Goal: Task Accomplishment & Management: Manage account settings

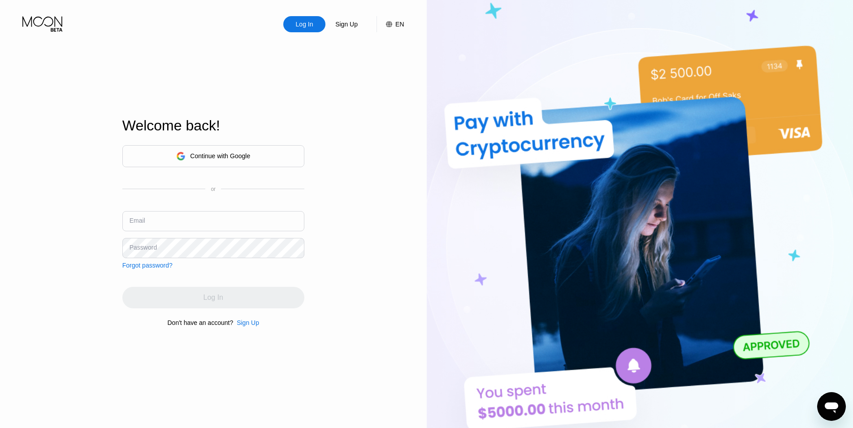
drag, startPoint x: 183, startPoint y: 58, endPoint x: 167, endPoint y: 50, distance: 18.2
click at [59, 155] on div "Log In Sign Up EN Language Select an item Save Welcome back! Continue with Goog…" at bounding box center [213, 235] width 427 height 471
click at [165, 217] on input "text" at bounding box center [213, 221] width 182 height 20
type input "[EMAIL_ADDRESS][DOMAIN_NAME]"
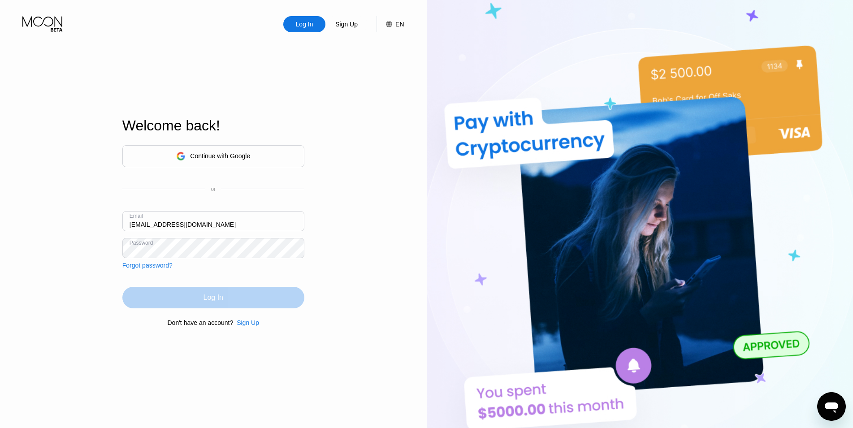
click at [209, 294] on div "Log In" at bounding box center [213, 298] width 182 height 22
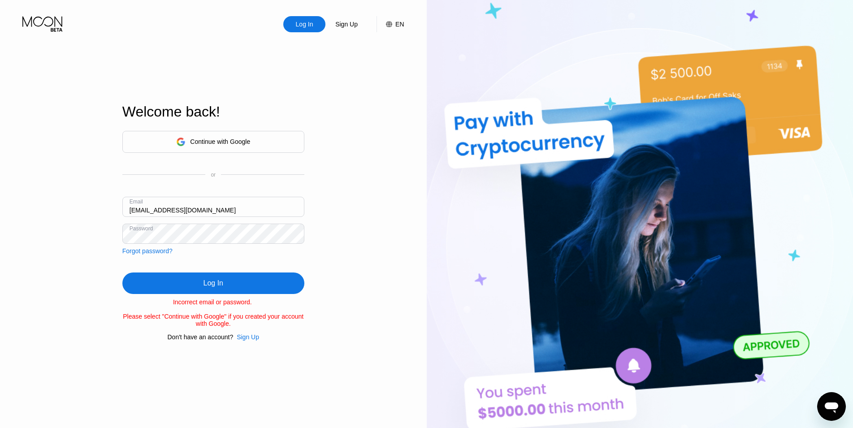
click at [177, 208] on input "[EMAIL_ADDRESS][DOMAIN_NAME]" at bounding box center [213, 207] width 182 height 20
click at [167, 247] on div "Forgot password?" at bounding box center [147, 250] width 50 height 7
click at [168, 249] on div "Forgot password?" at bounding box center [147, 250] width 50 height 7
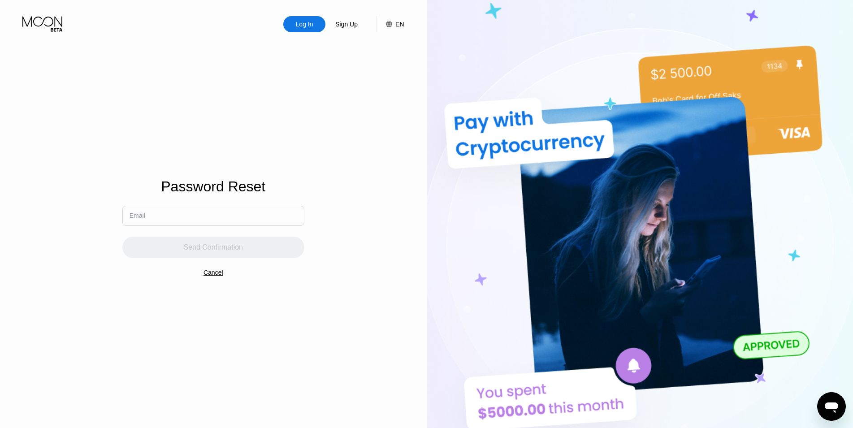
drag, startPoint x: 178, startPoint y: 217, endPoint x: 185, endPoint y: 222, distance: 8.3
click at [179, 217] on input "text" at bounding box center [213, 216] width 182 height 20
paste input "[EMAIL_ADDRESS][DOMAIN_NAME]"
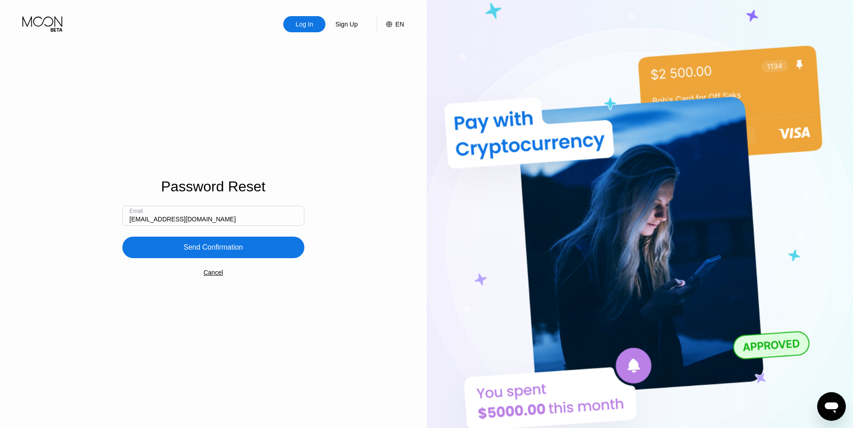
type input "[EMAIL_ADDRESS][DOMAIN_NAME]"
click at [190, 247] on div "Send Confirmation" at bounding box center [213, 247] width 60 height 9
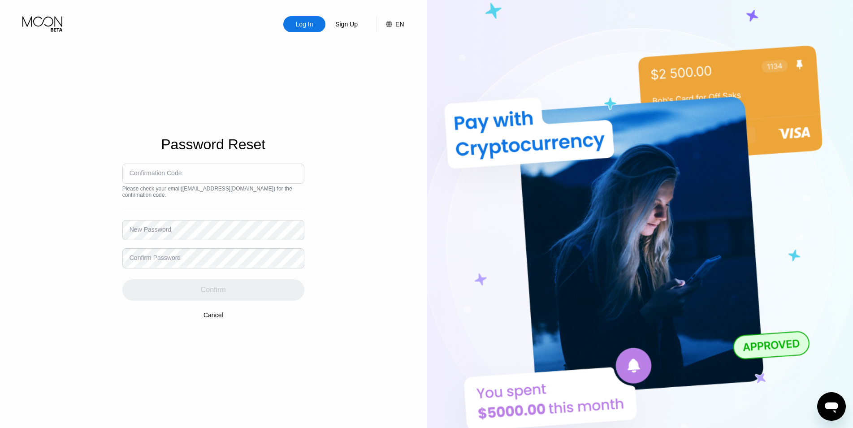
click at [187, 184] on input at bounding box center [213, 174] width 182 height 20
